Goal: Information Seeking & Learning: Learn about a topic

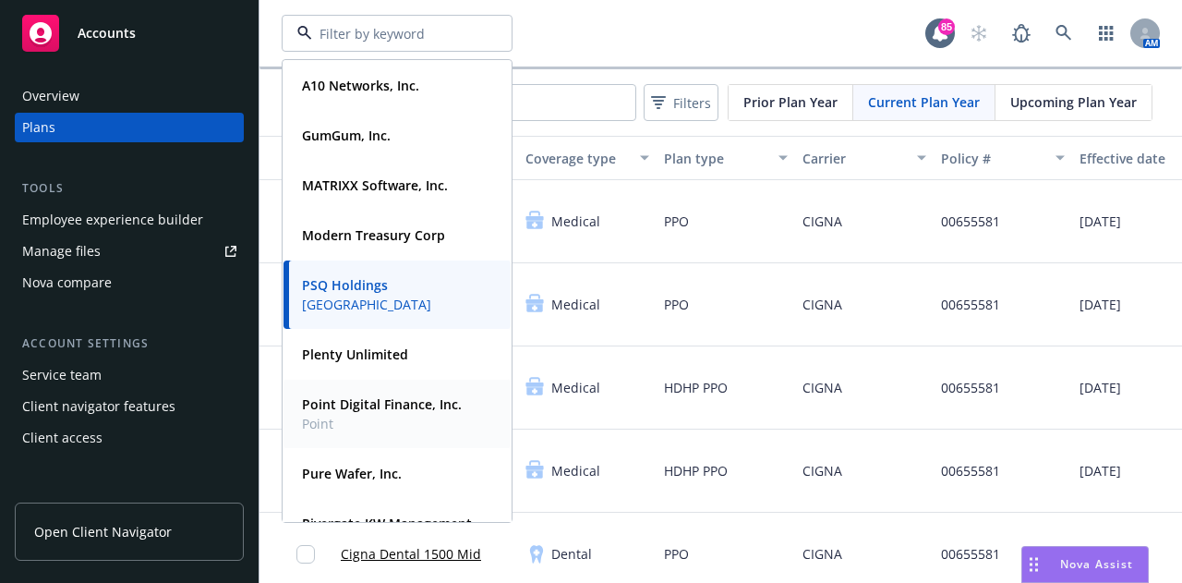
click at [371, 404] on strong "Point Digital Finance, Inc." at bounding box center [382, 404] width 160 height 18
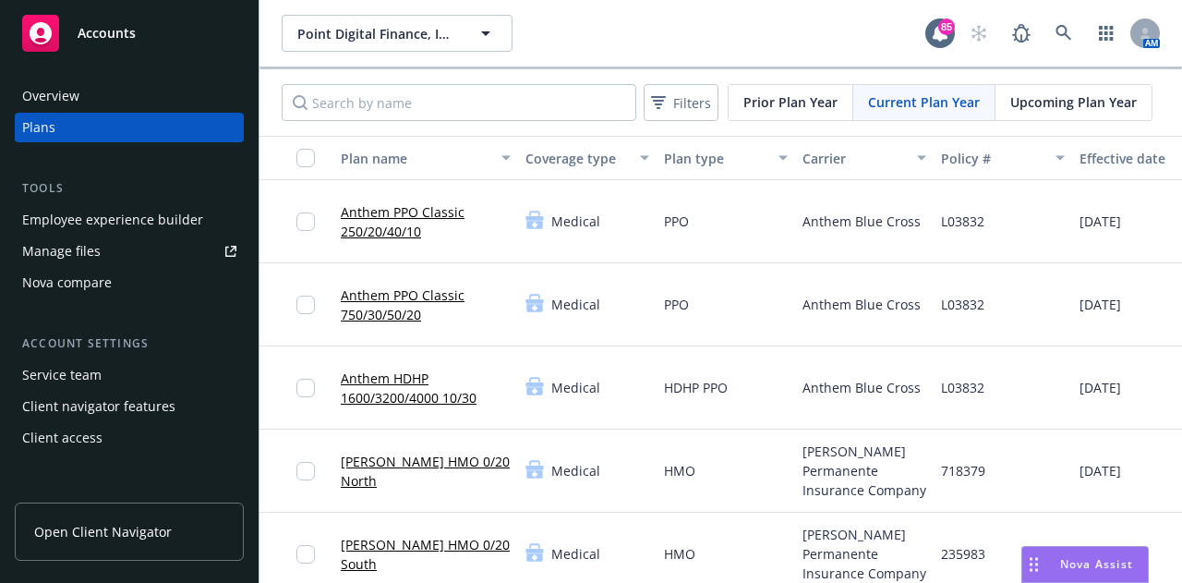
click at [111, 225] on div "Employee experience builder" at bounding box center [112, 220] width 181 height 30
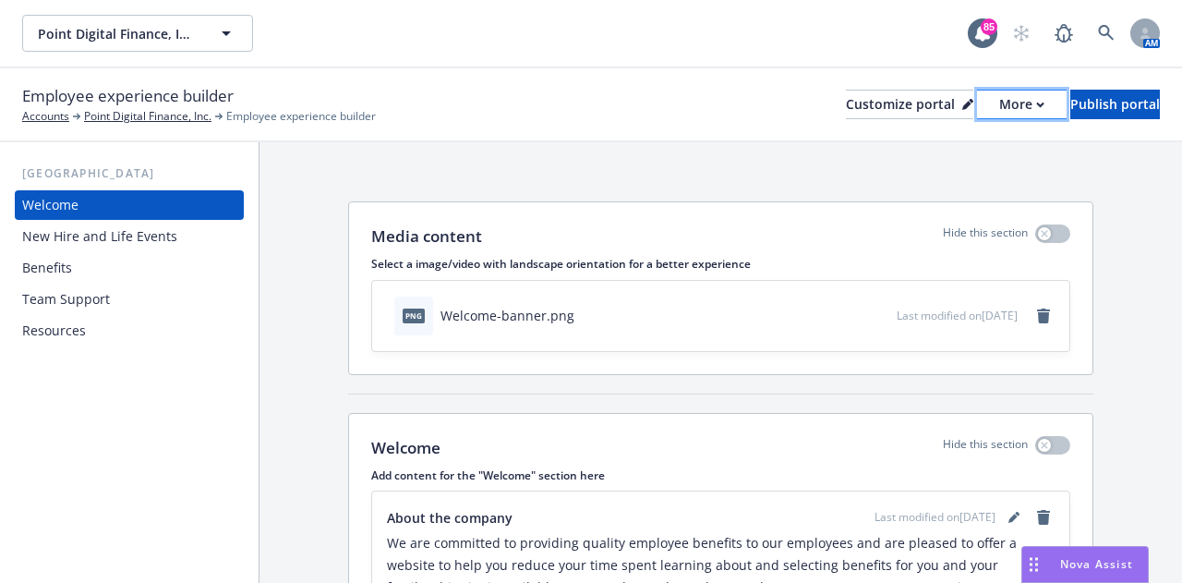
click at [992, 108] on button "More" at bounding box center [1022, 105] width 90 height 30
click at [948, 182] on link "Copy portal link" at bounding box center [924, 182] width 168 height 37
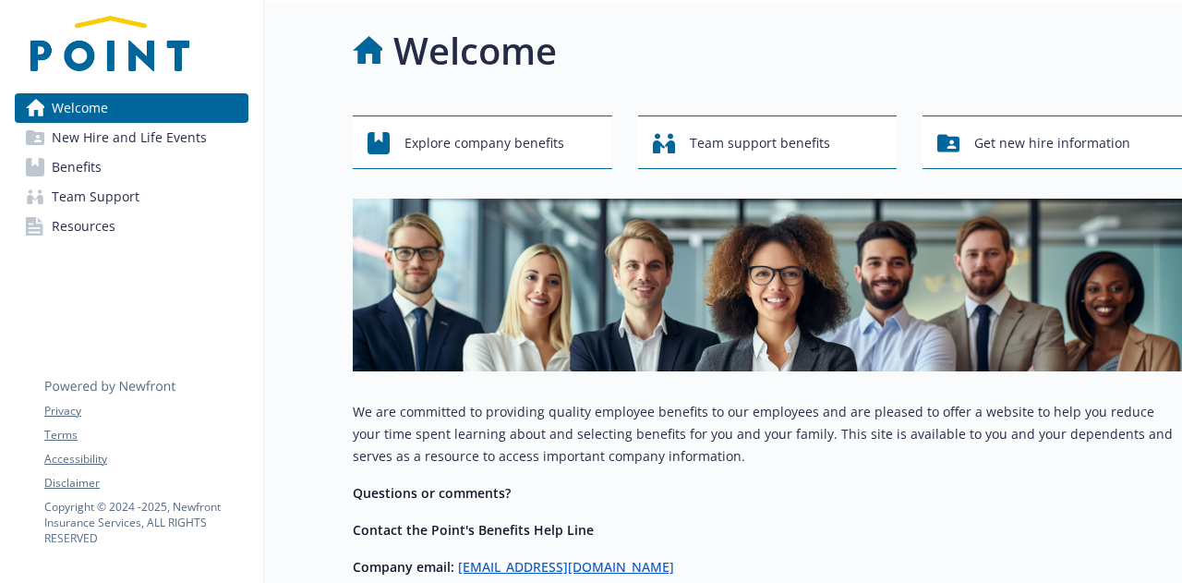
drag, startPoint x: 89, startPoint y: 167, endPoint x: 105, endPoint y: 167, distance: 16.6
click at [89, 167] on span "Benefits" at bounding box center [77, 167] width 50 height 30
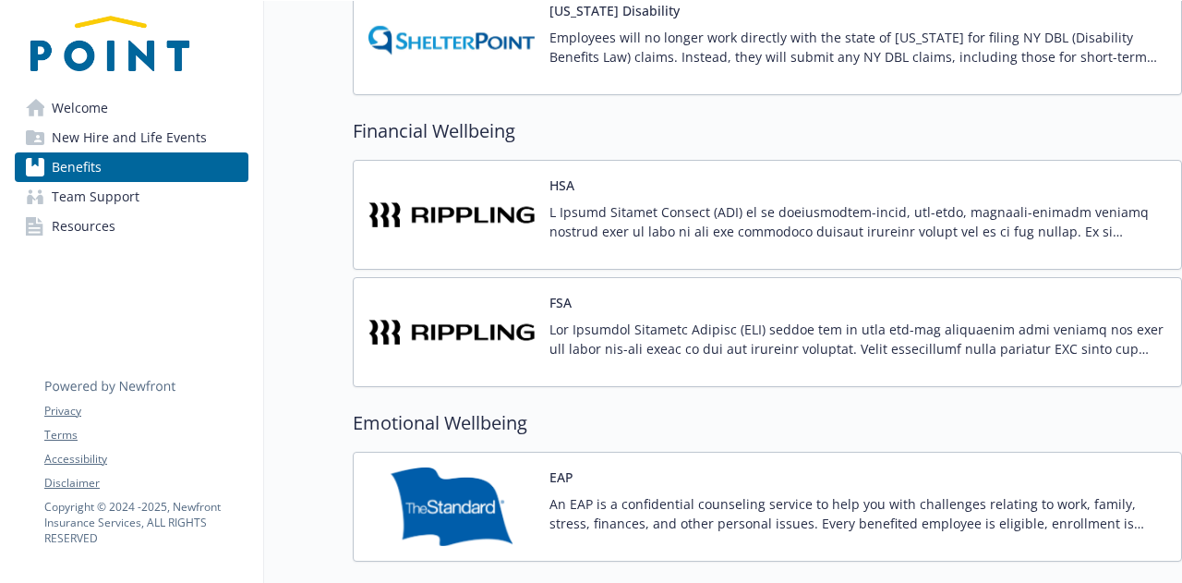
scroll to position [1939, 0]
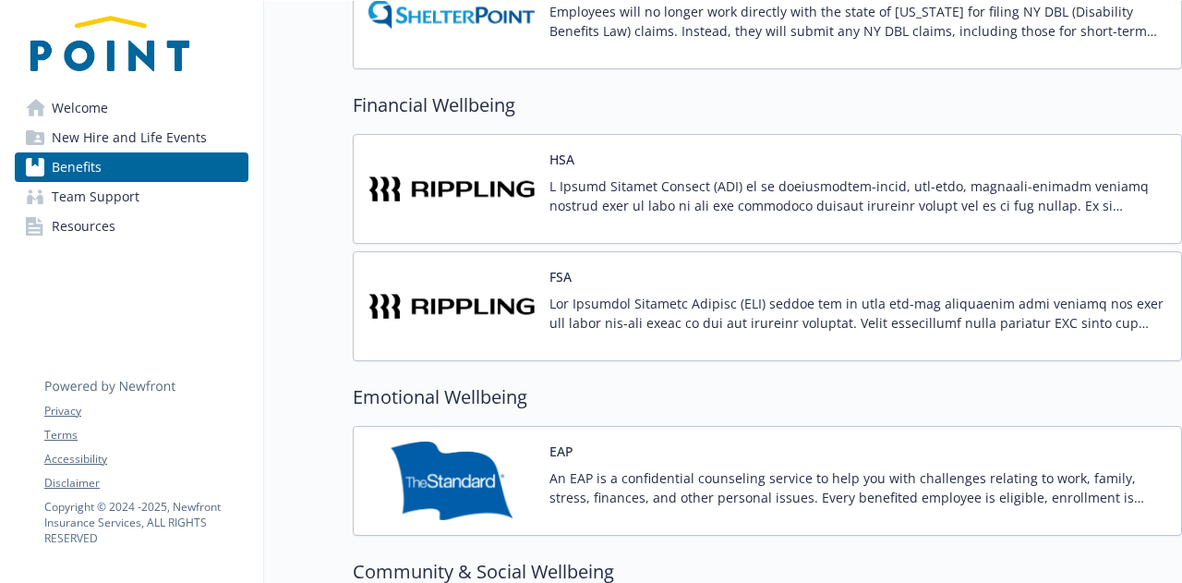
click at [452, 293] on img at bounding box center [451, 306] width 166 height 79
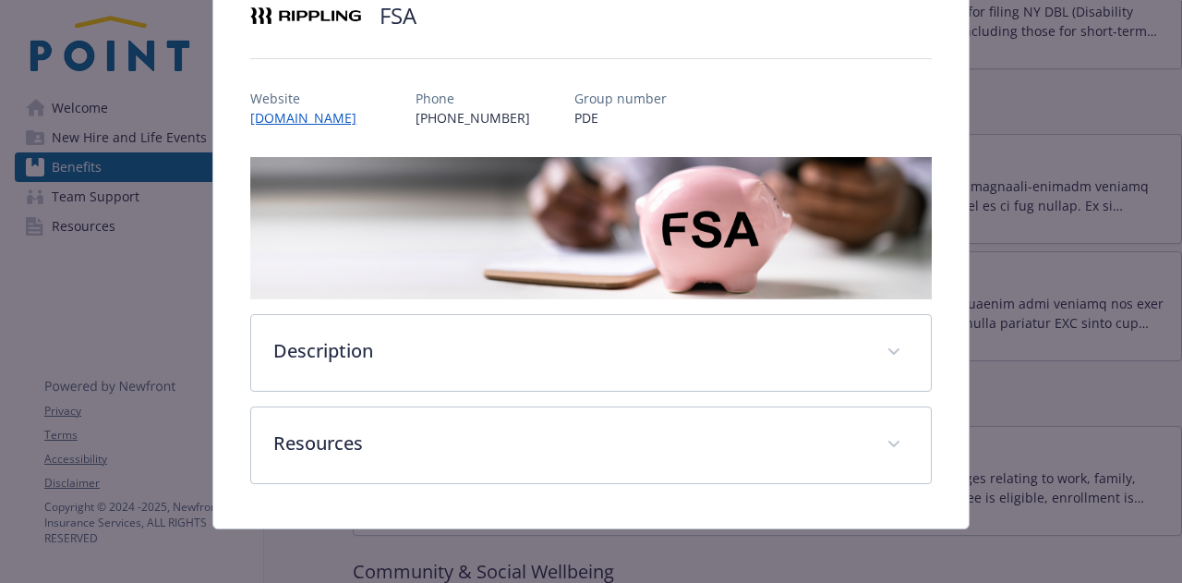
scroll to position [172, 0]
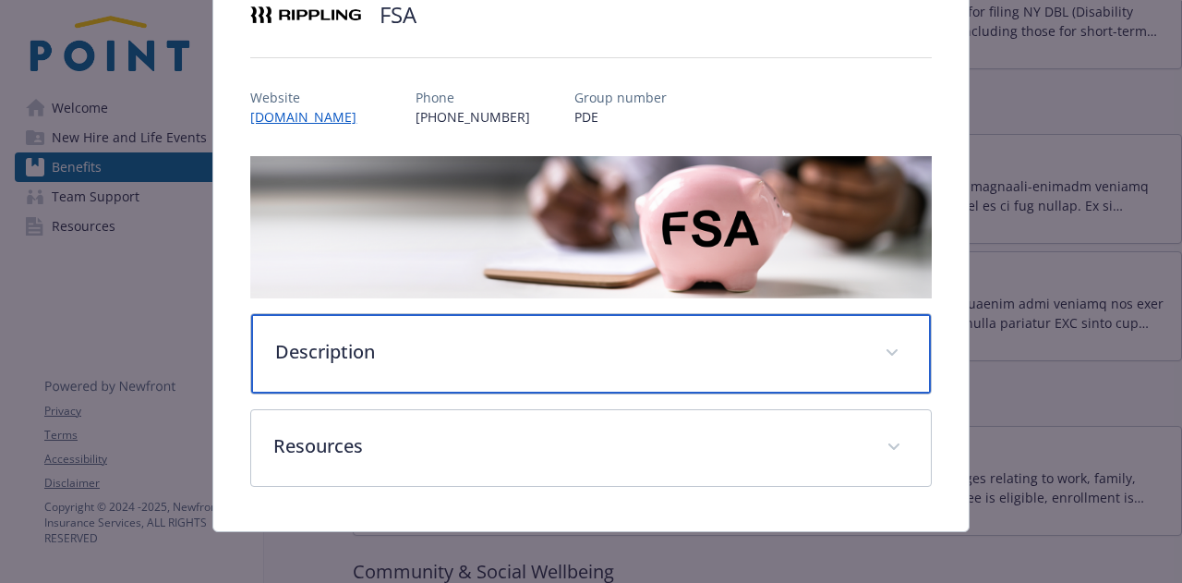
click at [316, 328] on div "Description" at bounding box center [590, 353] width 679 height 79
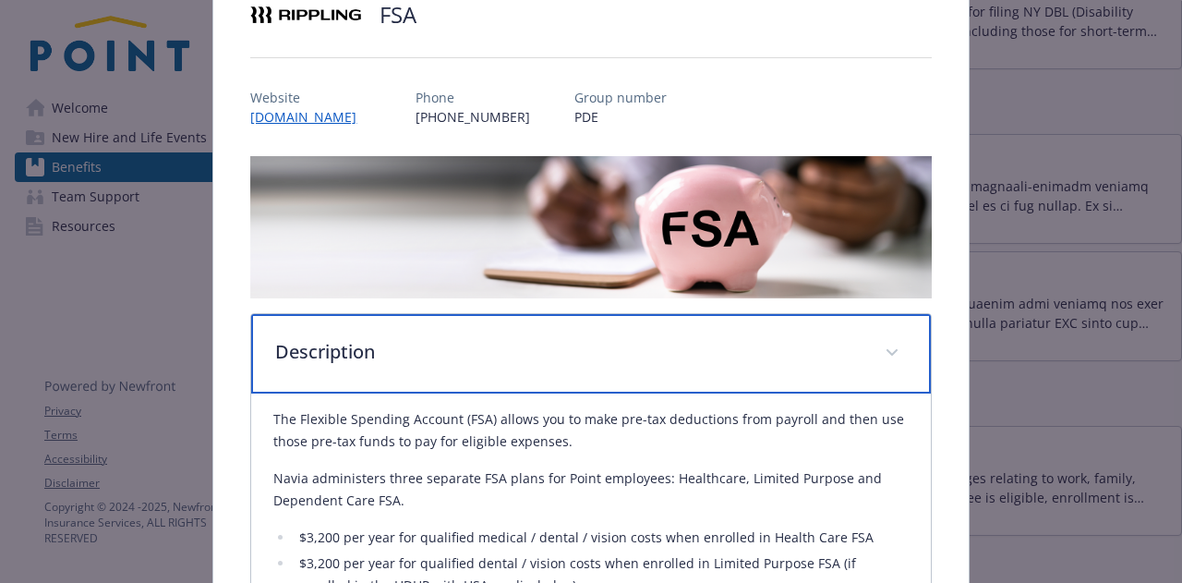
scroll to position [541, 0]
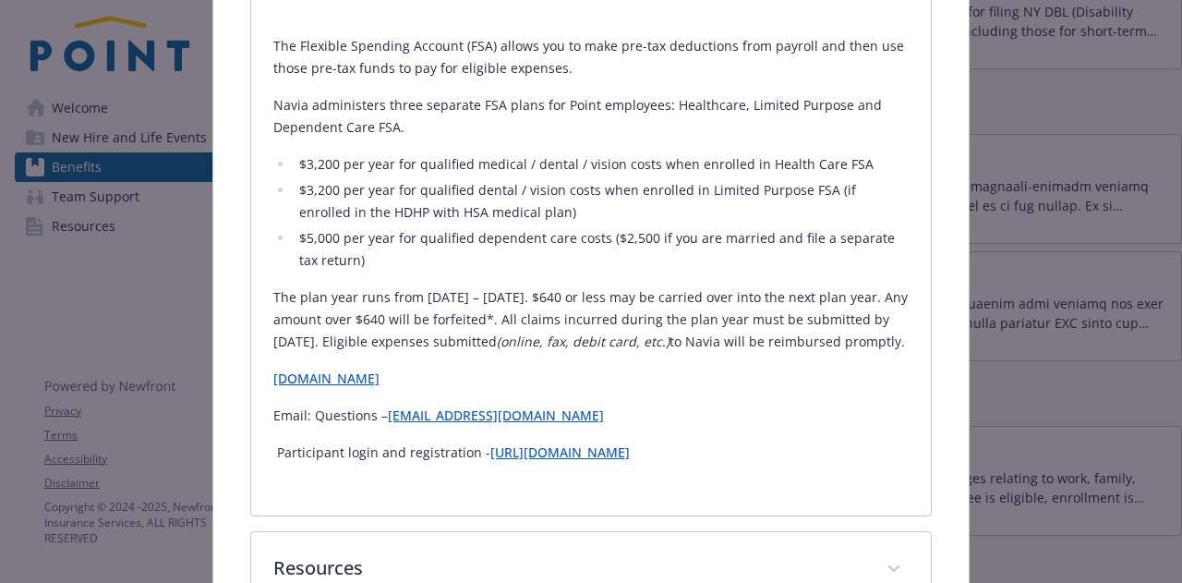
click at [510, 461] on link "https://app.rippling.com" at bounding box center [559, 452] width 139 height 18
